Goal: Find specific page/section

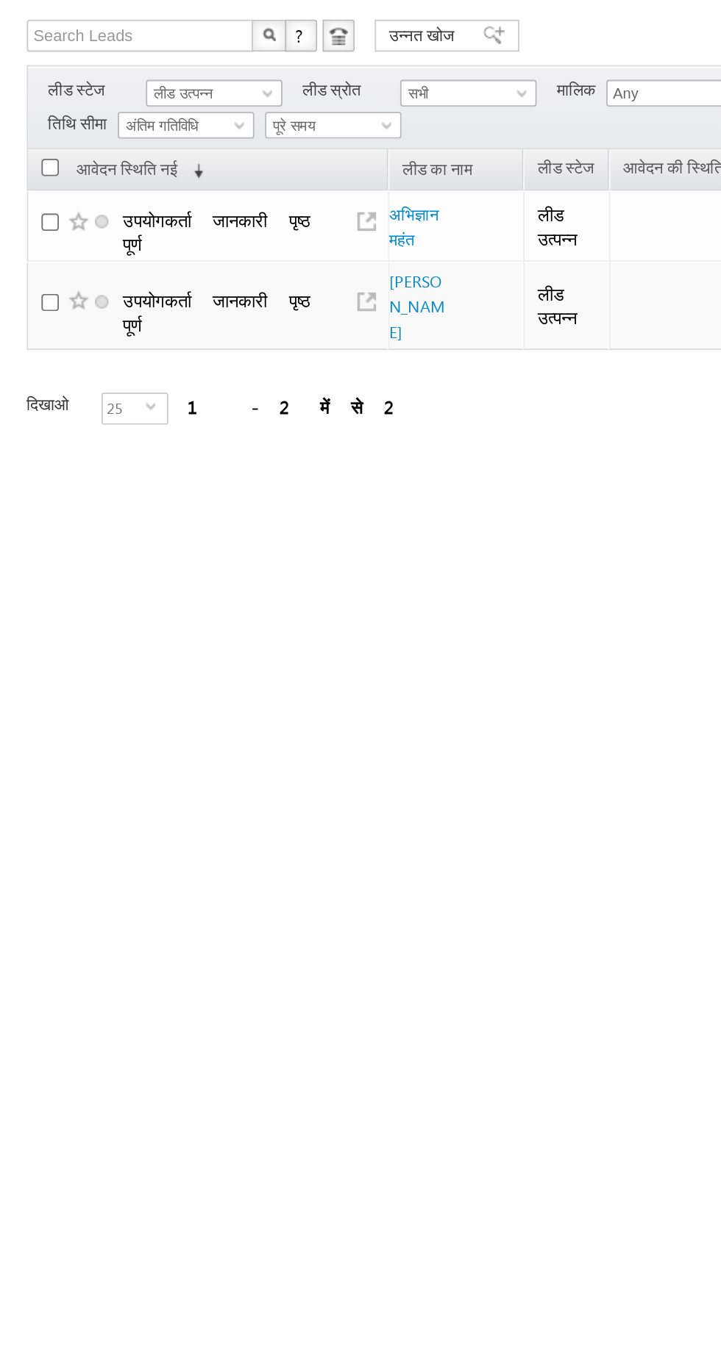
click at [163, 157] on font "पूरे समय" at bounding box center [162, 160] width 24 height 10
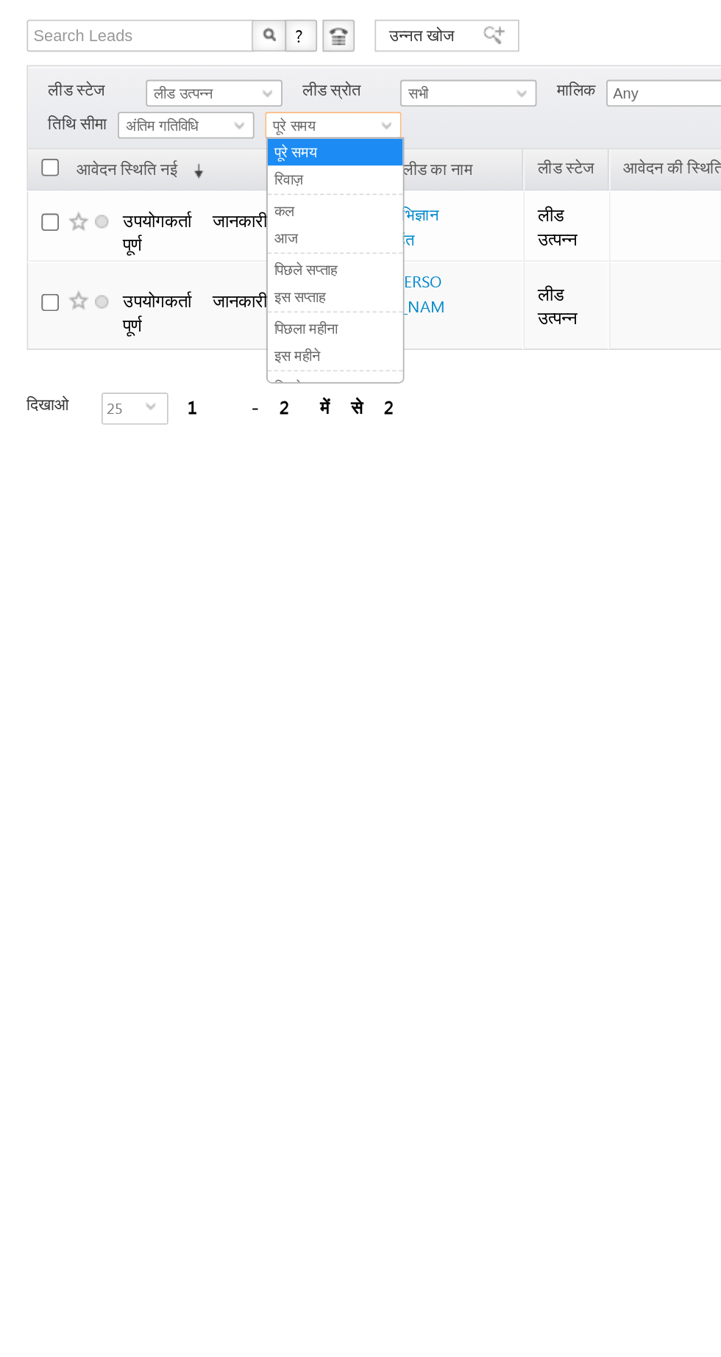
click at [157, 223] on font "आज" at bounding box center [157, 222] width 13 height 10
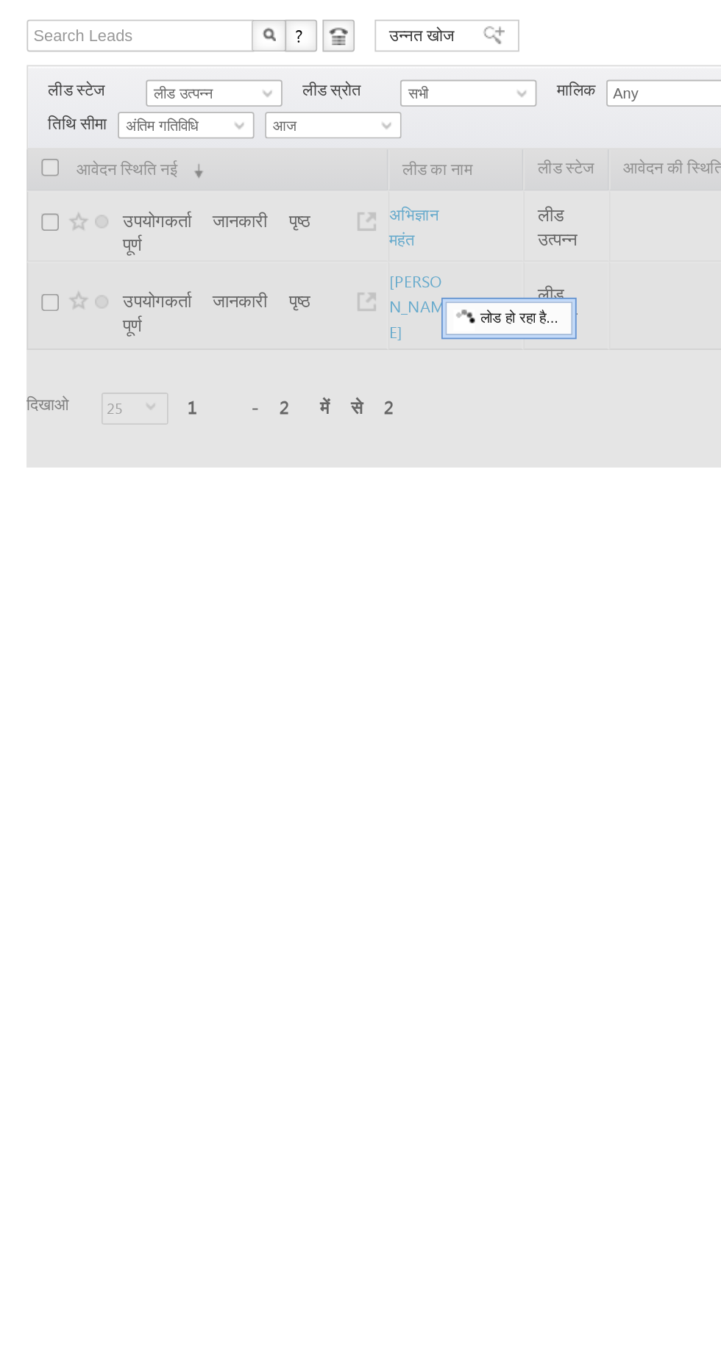
click at [91, 143] on font "लीड उत्पन्न" at bounding box center [101, 143] width 32 height 10
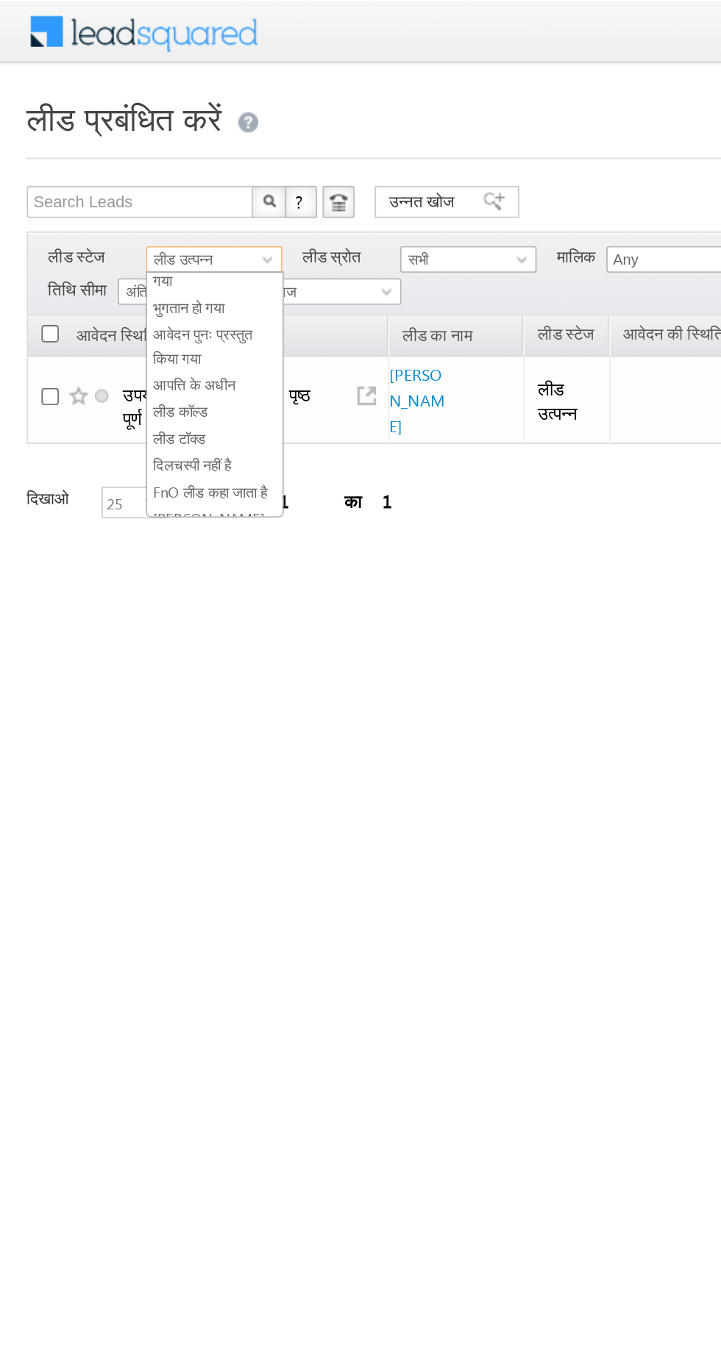
scroll to position [262, 0]
click at [99, 264] on font "तटरक्षक" at bounding box center [97, 269] width 24 height 10
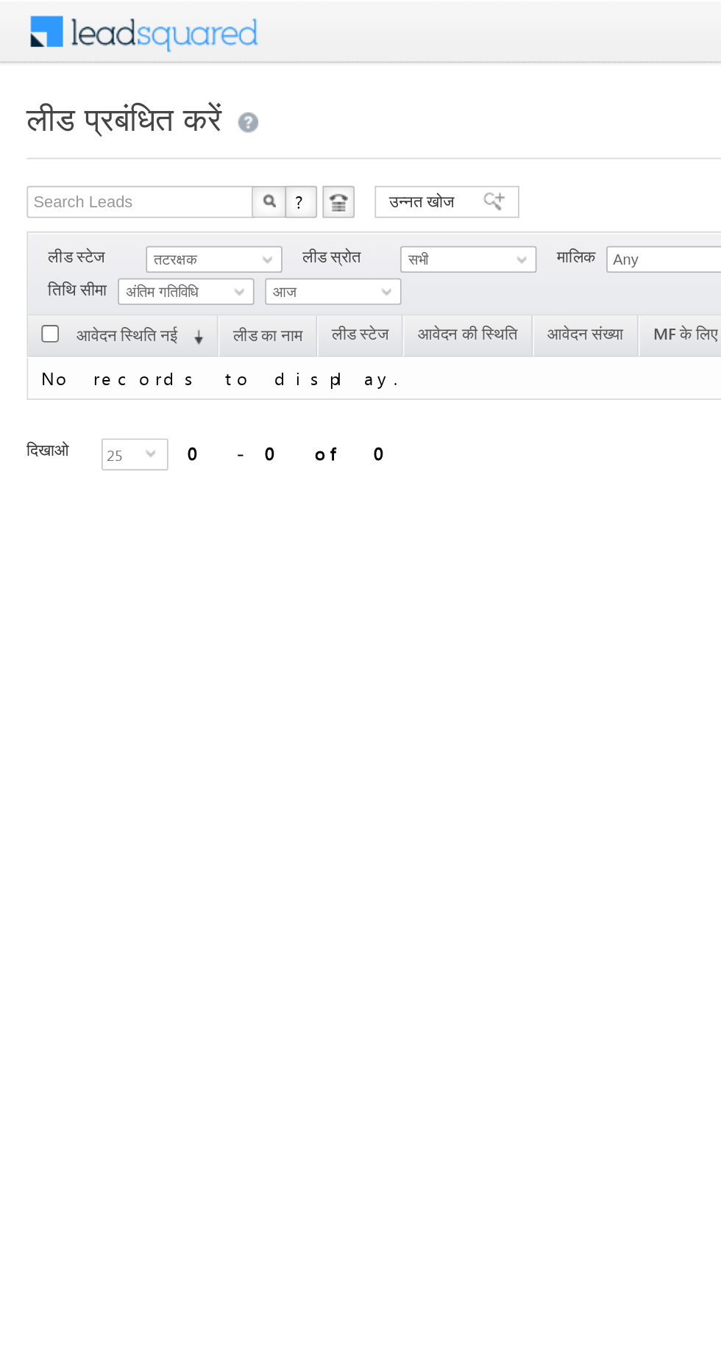
click at [89, 139] on font "तटरक्षक" at bounding box center [97, 143] width 24 height 10
click at [100, 139] on font "तटरक्षक" at bounding box center [97, 143] width 24 height 10
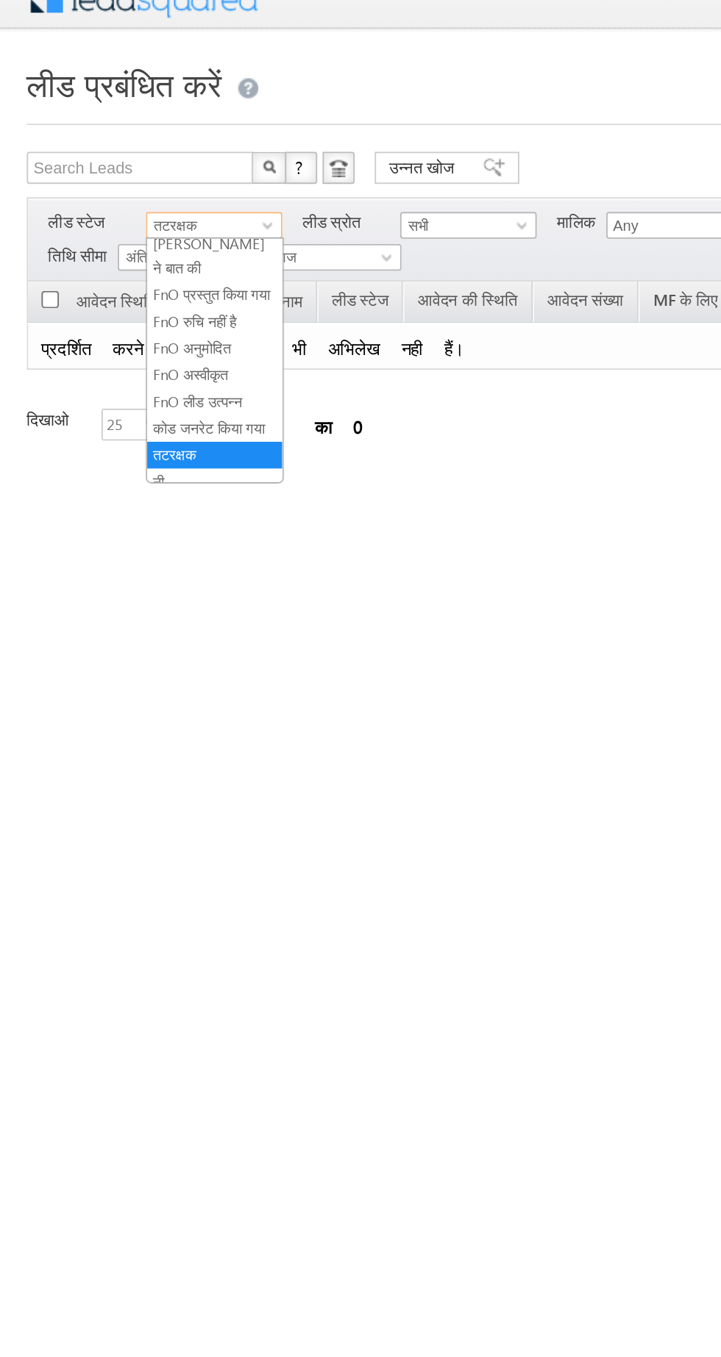
click at [107, 249] on font "कोड जनरेट किया गया" at bounding box center [115, 254] width 61 height 10
